Goal: Task Accomplishment & Management: Manage account settings

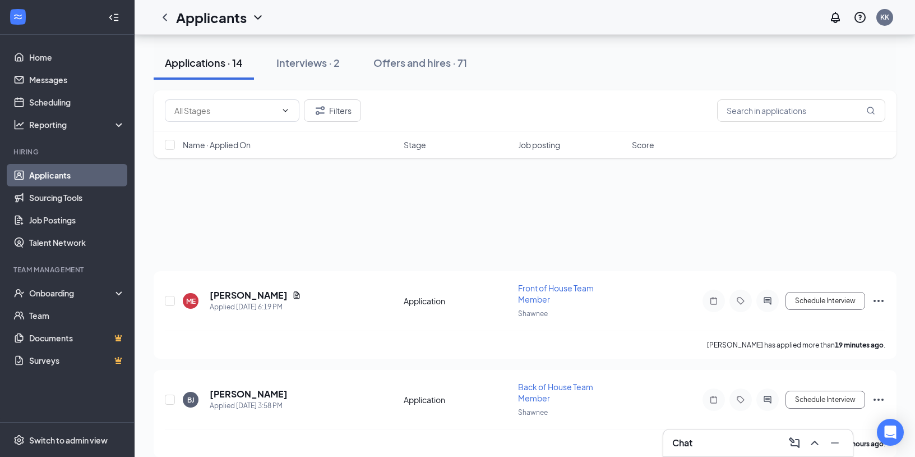
scroll to position [557, 0]
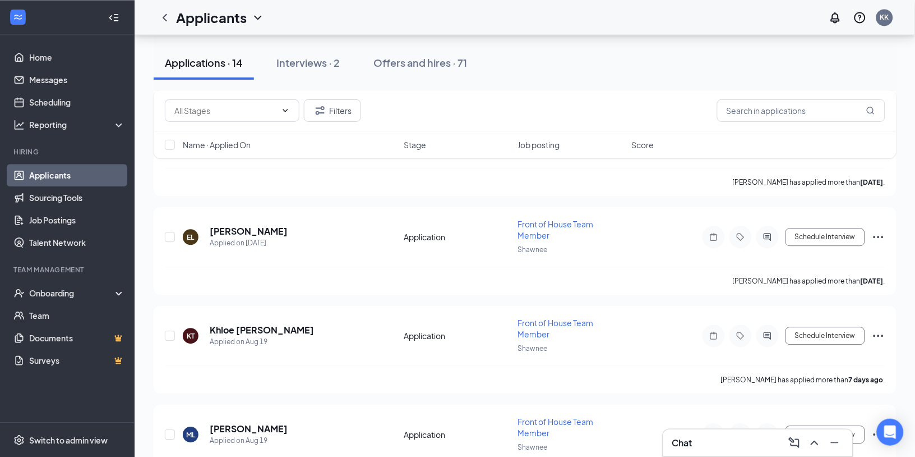
click at [61, 174] on link "Applicants" at bounding box center [77, 175] width 96 height 22
click at [238, 329] on h5 "Khloe [PERSON_NAME]" at bounding box center [262, 330] width 104 height 12
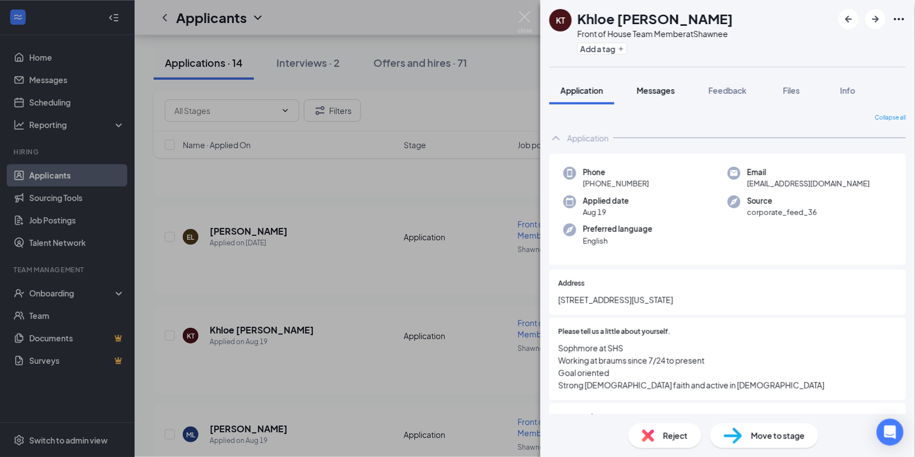
click at [656, 98] on button "Messages" at bounding box center [656, 90] width 61 height 28
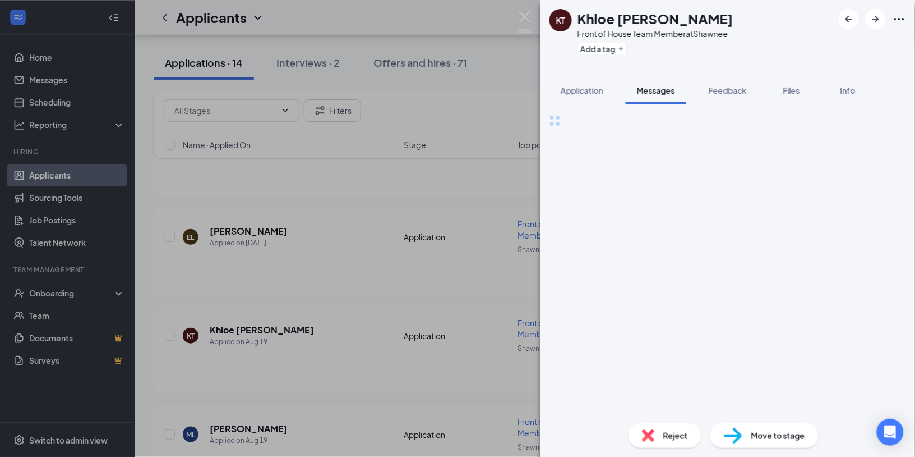
click at [657, 91] on span "Messages" at bounding box center [656, 90] width 38 height 10
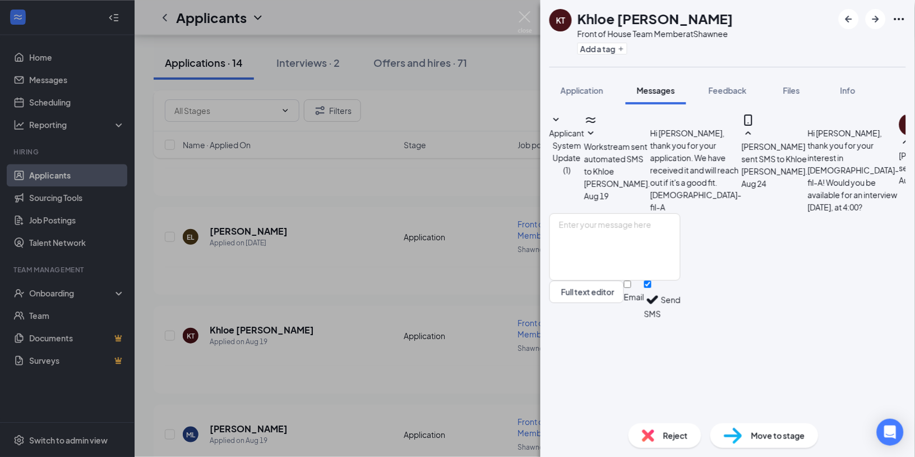
scroll to position [187, 0]
click at [621, 280] on textarea at bounding box center [615, 246] width 131 height 67
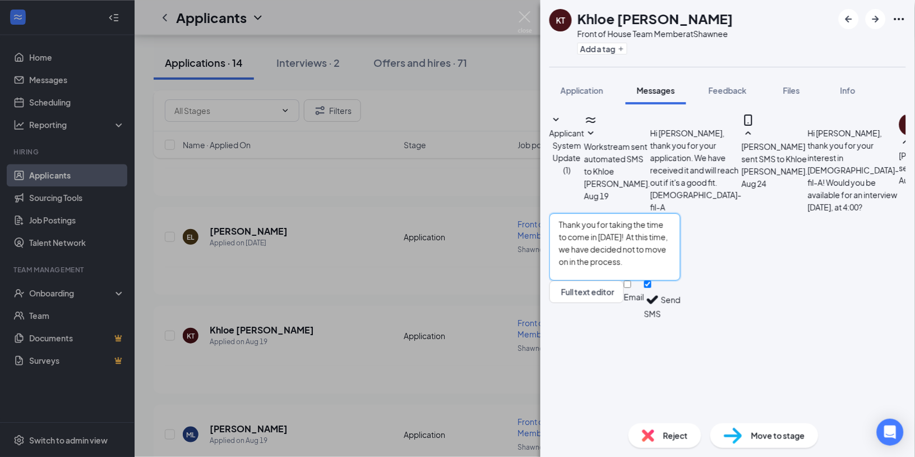
click at [681, 280] on textarea "Thank you for taking the time to come in [DATE]! At this time, we have decided …" at bounding box center [615, 246] width 131 height 67
type textarea "Thank you for taking the time to come in [DATE]! At this time, we have decided …"
click at [681, 319] on button "Send" at bounding box center [671, 299] width 20 height 39
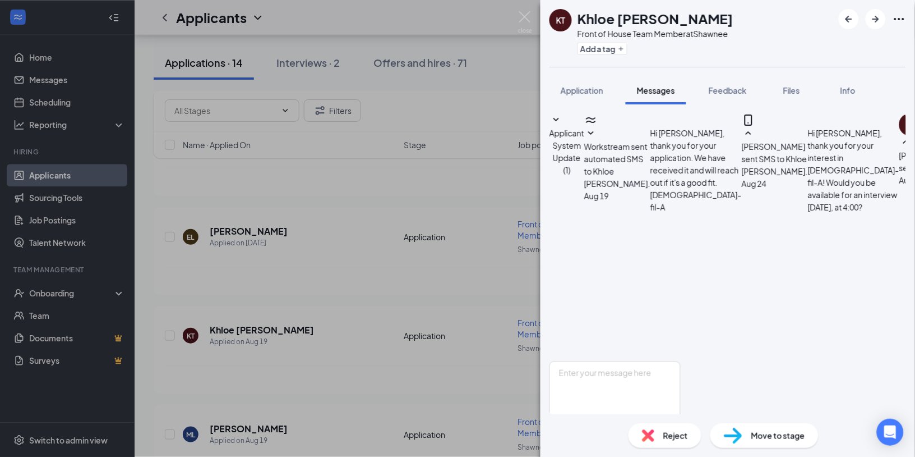
scroll to position [284, 0]
click at [653, 441] on div "Reject" at bounding box center [665, 435] width 73 height 25
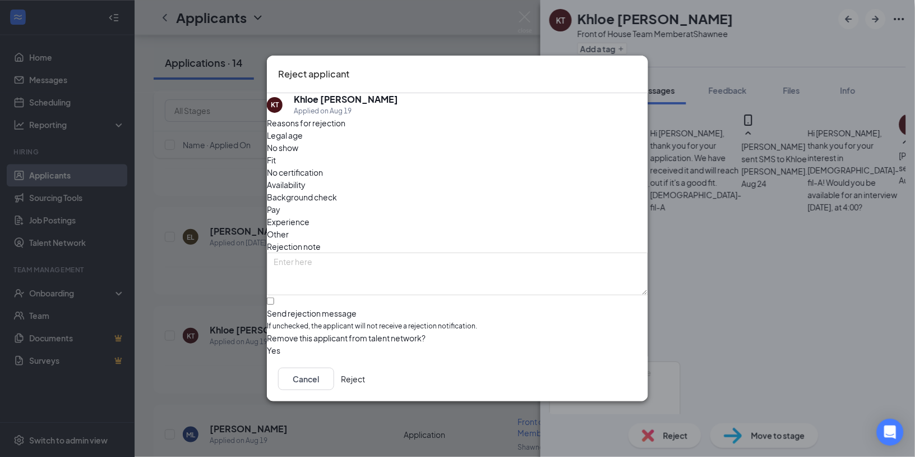
click at [532, 178] on div "Availability" at bounding box center [457, 184] width 381 height 12
click at [365, 379] on button "Reject" at bounding box center [353, 378] width 24 height 22
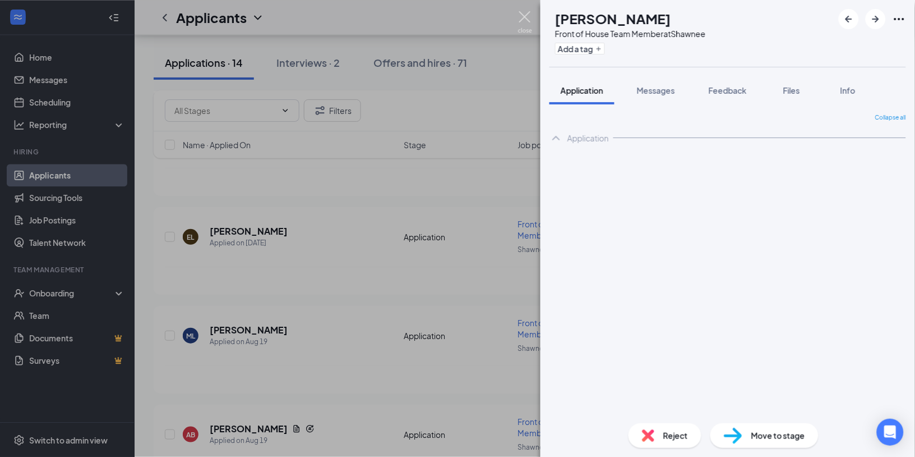
click at [526, 15] on img at bounding box center [525, 22] width 14 height 22
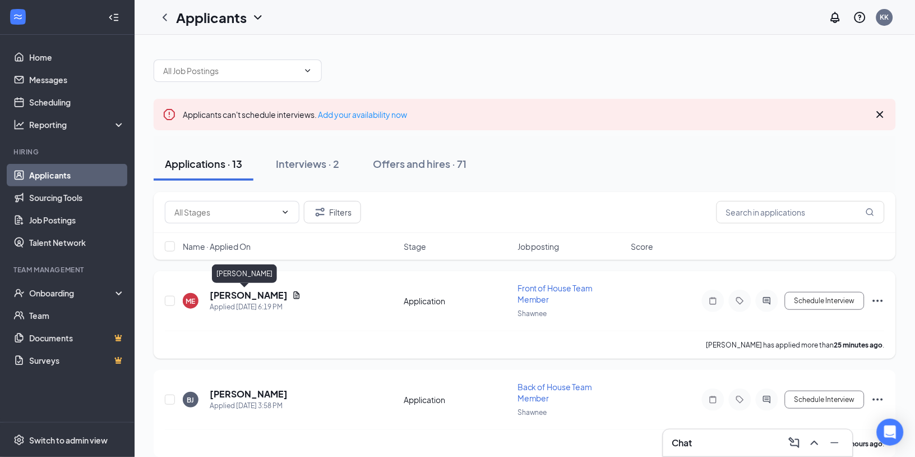
click at [232, 297] on h5 "[PERSON_NAME]" at bounding box center [249, 295] width 78 height 12
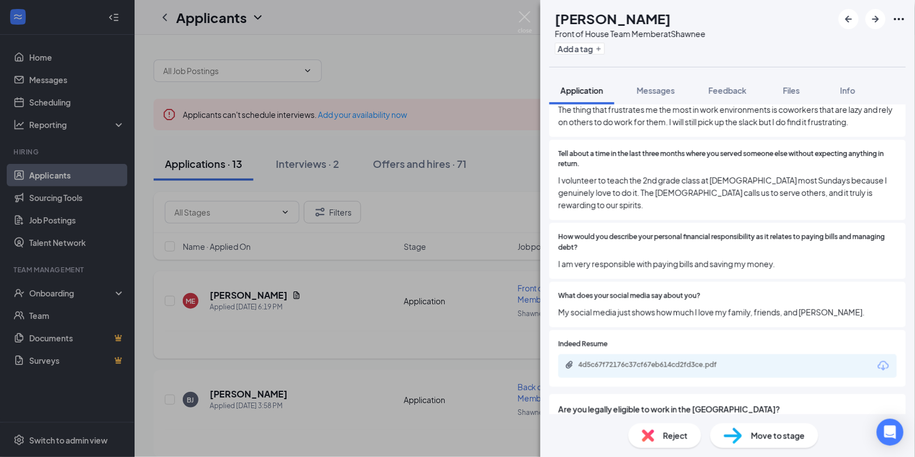
scroll to position [2540, 0]
click at [729, 358] on div "4d5c67f72176c37cf67eb614cd2fd3ce.pdf" at bounding box center [657, 362] width 157 height 9
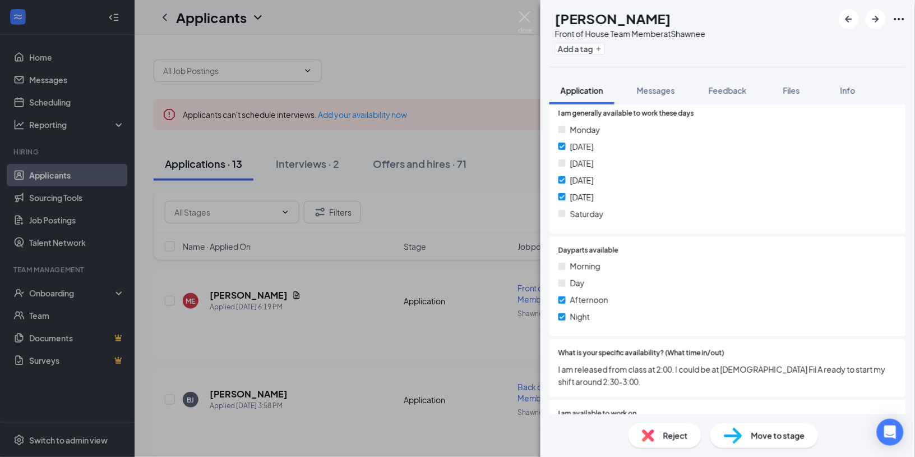
scroll to position [909, 0]
click at [523, 27] on img at bounding box center [525, 22] width 14 height 22
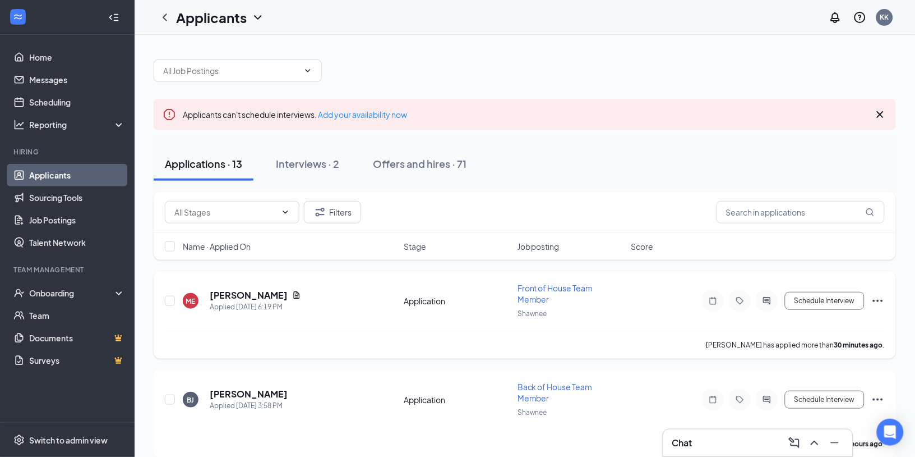
click at [242, 298] on h5 "[PERSON_NAME]" at bounding box center [249, 295] width 78 height 12
click at [259, 294] on h5 "[PERSON_NAME]" at bounding box center [249, 295] width 78 height 12
click at [232, 297] on h5 "[PERSON_NAME]" at bounding box center [249, 295] width 78 height 12
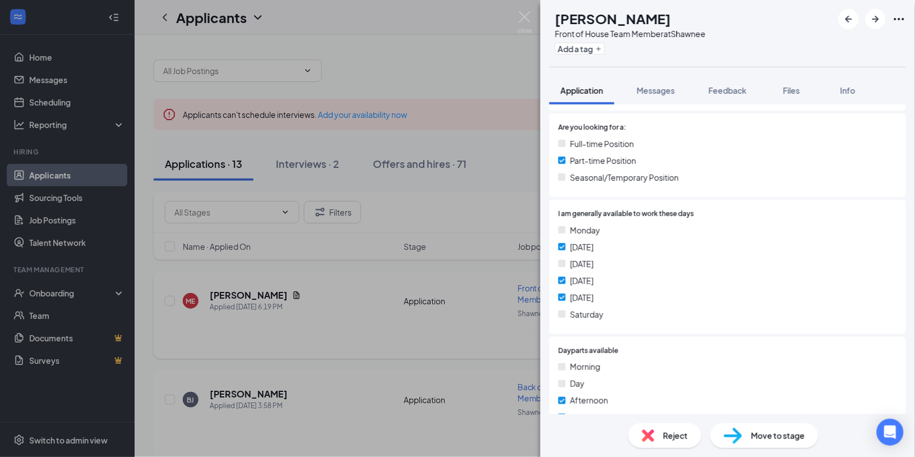
scroll to position [815, 0]
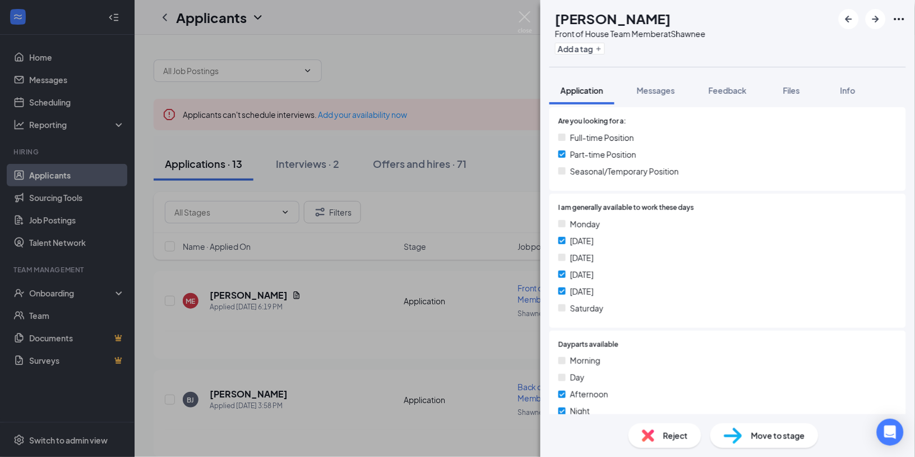
click at [675, 438] on span "Reject" at bounding box center [675, 435] width 25 height 12
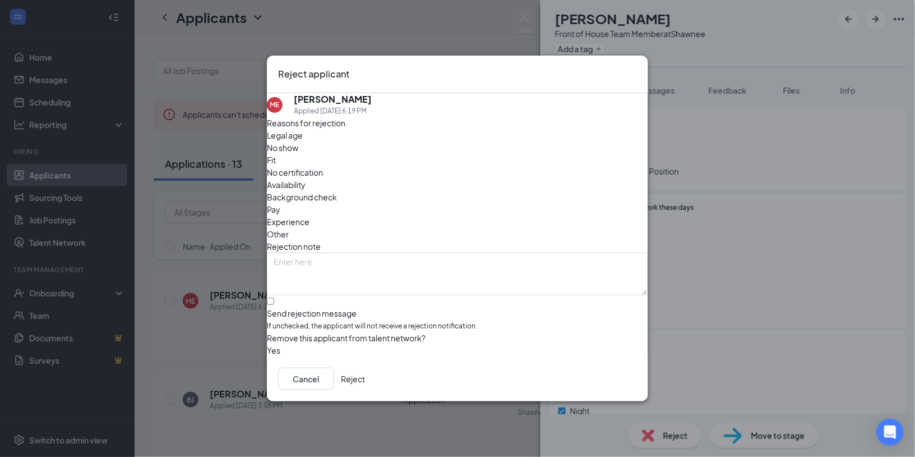
click at [306, 178] on span "Availability" at bounding box center [286, 184] width 39 height 12
click at [274, 297] on input "Send rejection message If unchecked, the applicant will not receive a rejection…" at bounding box center [270, 300] width 7 height 7
checkbox input "true"
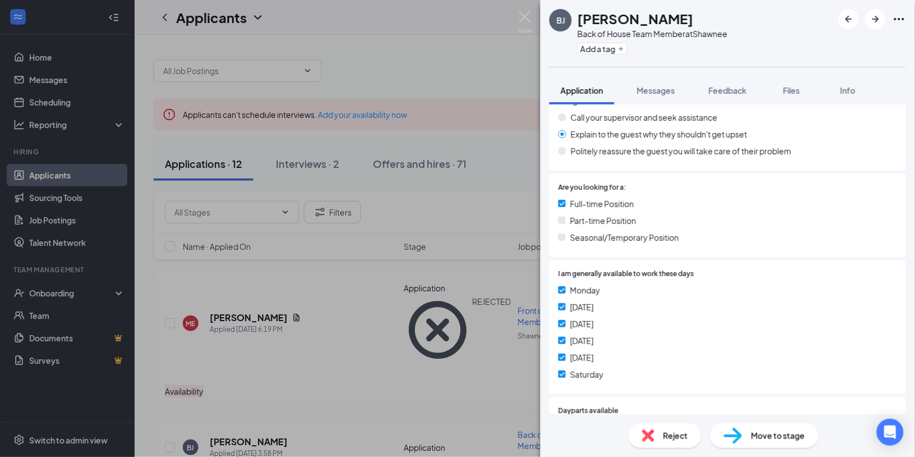
scroll to position [676, 0]
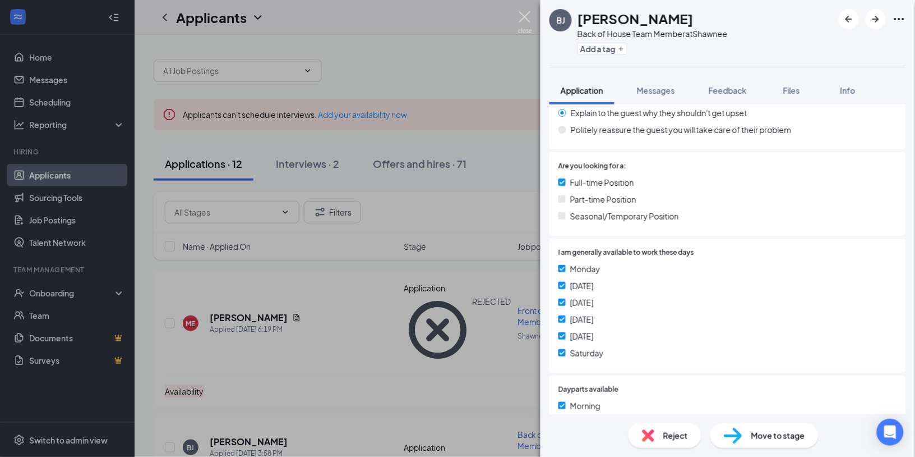
click at [527, 17] on img at bounding box center [525, 22] width 14 height 22
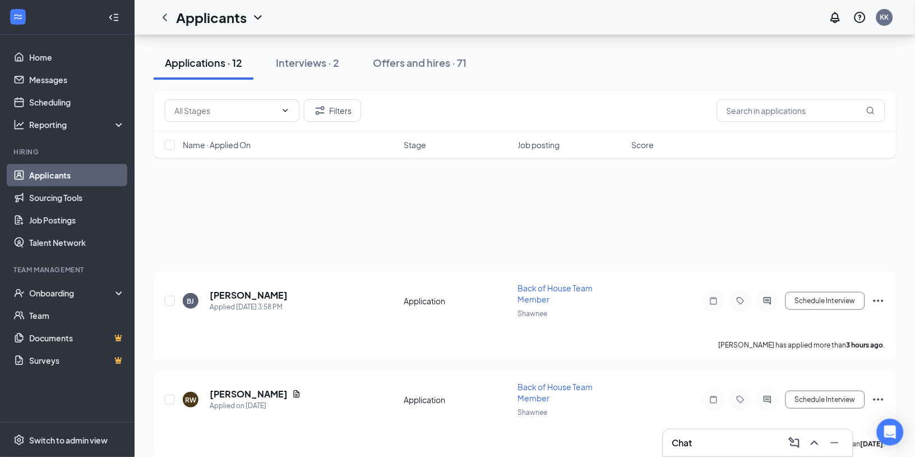
scroll to position [224, 0]
